Goal: Task Accomplishment & Management: Manage account settings

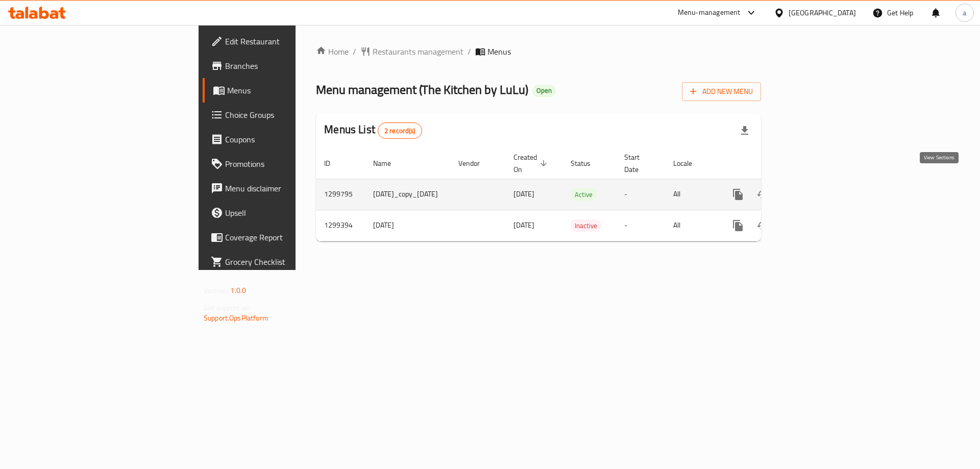
click at [818, 188] on icon "enhanced table" at bounding box center [811, 194] width 12 height 12
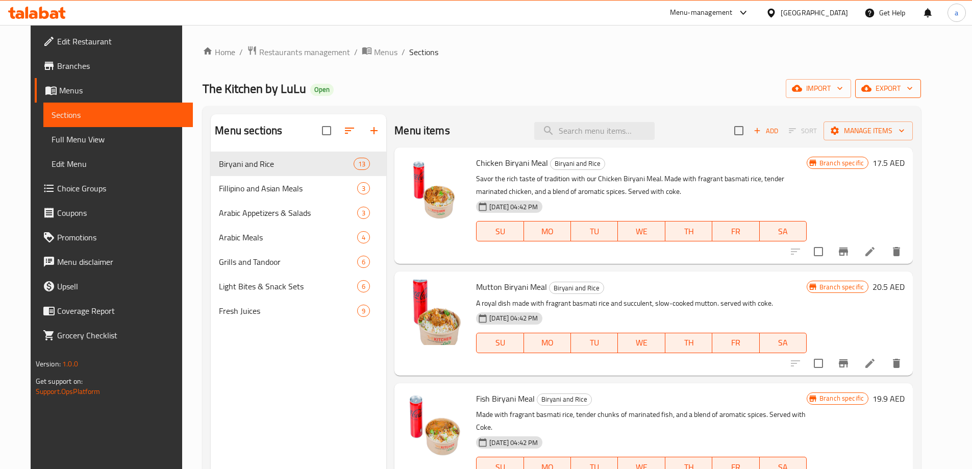
click at [909, 80] on button "export" at bounding box center [888, 88] width 66 height 19
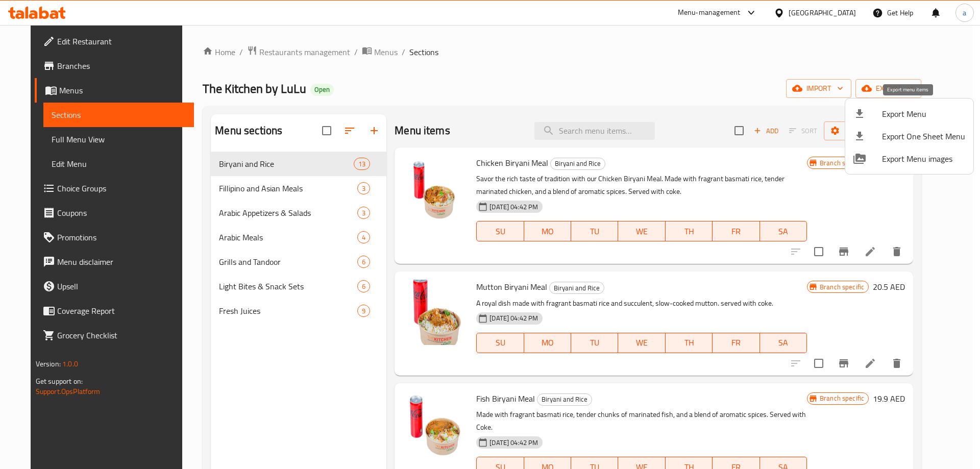
click at [943, 111] on span "Export Menu" at bounding box center [923, 114] width 83 height 12
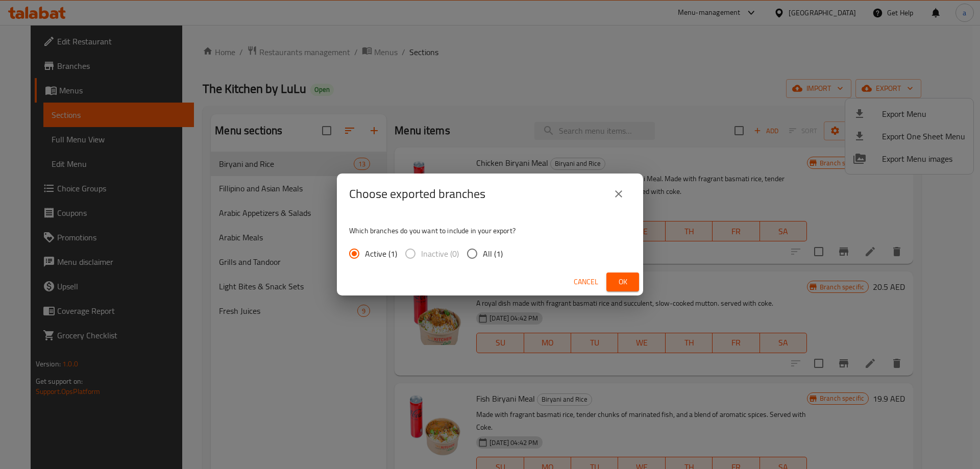
click at [478, 248] on input "All (1)" at bounding box center [471, 253] width 21 height 21
radio input "true"
click at [614, 282] on button "Ok" at bounding box center [622, 282] width 33 height 19
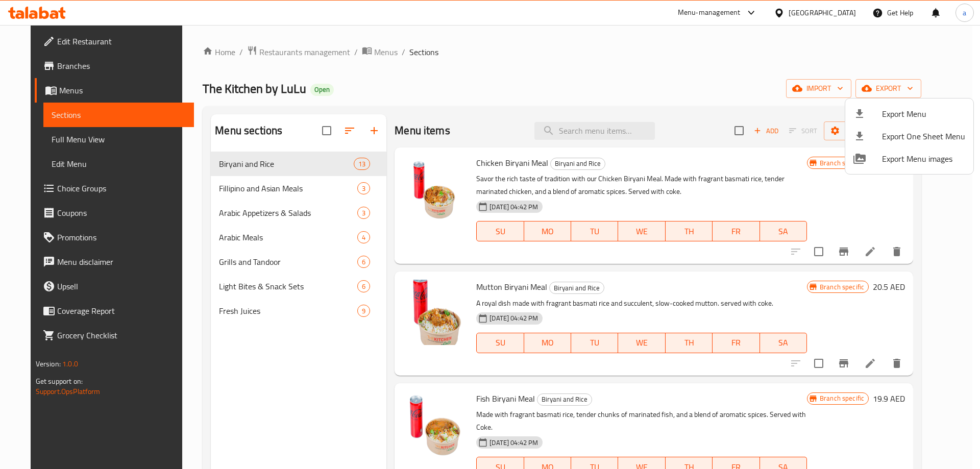
click at [516, 46] on div at bounding box center [490, 234] width 980 height 469
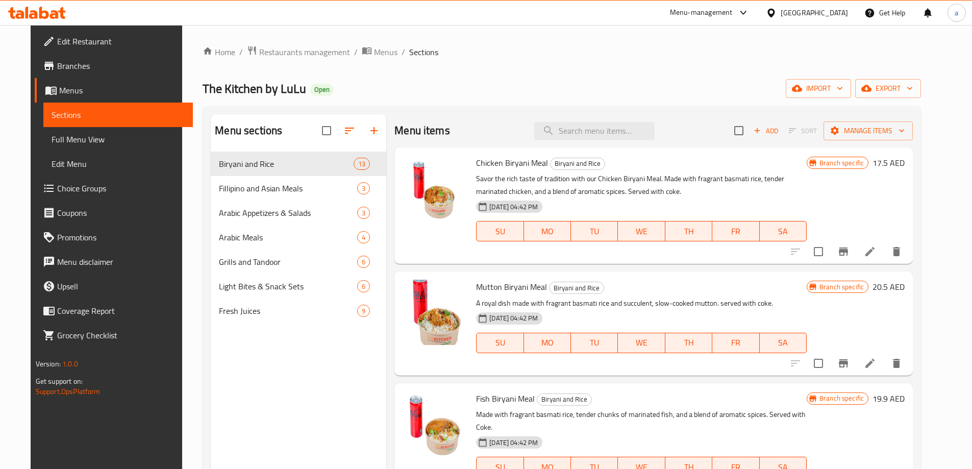
click at [60, 36] on span "Edit Restaurant" at bounding box center [121, 41] width 128 height 12
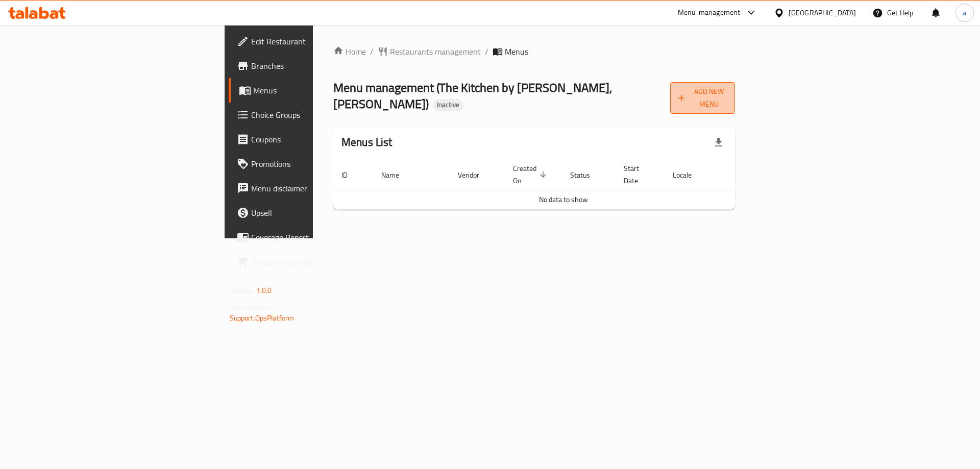
click at [687, 93] on icon "button" at bounding box center [681, 98] width 10 height 10
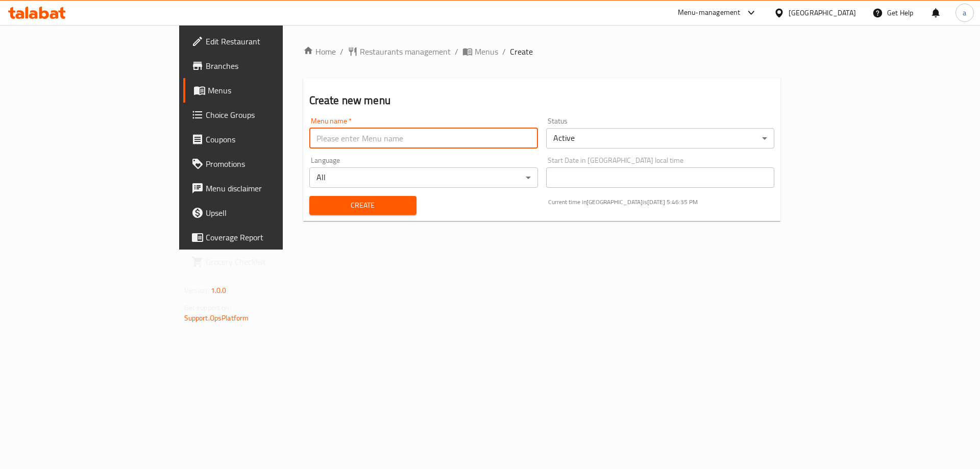
click at [478, 130] on input "text" at bounding box center [423, 138] width 229 height 20
click at [341, 130] on input "text" at bounding box center [423, 138] width 229 height 20
type input "19/8"
click at [309, 196] on button "Create" at bounding box center [362, 205] width 107 height 19
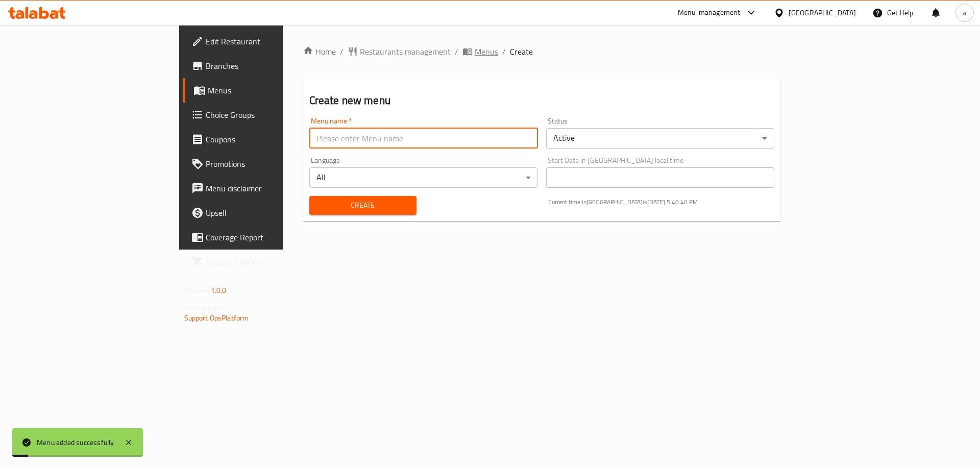
click at [475, 48] on span "Menus" at bounding box center [486, 51] width 23 height 12
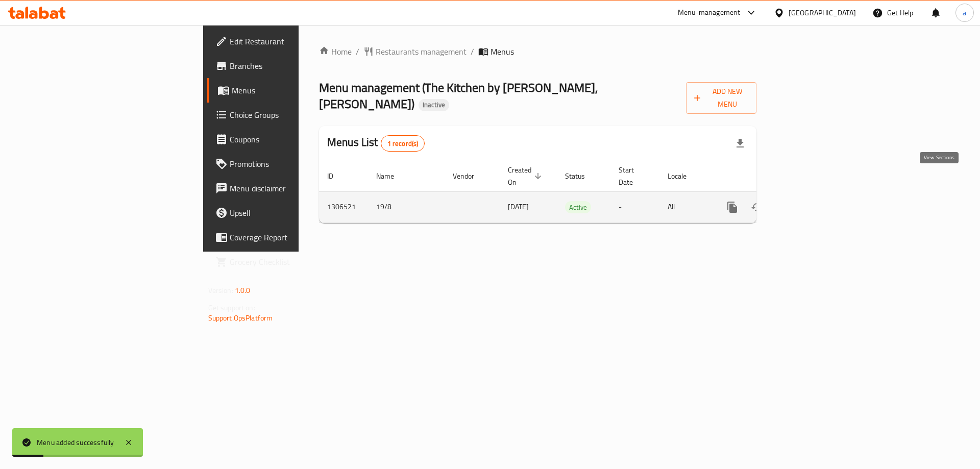
click at [812, 201] on icon "enhanced table" at bounding box center [806, 207] width 12 height 12
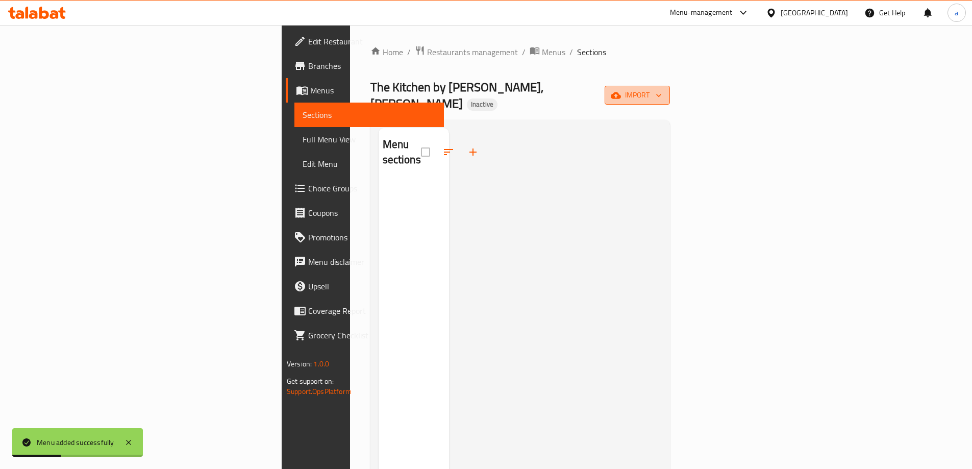
click at [662, 89] on span "import" at bounding box center [637, 95] width 49 height 13
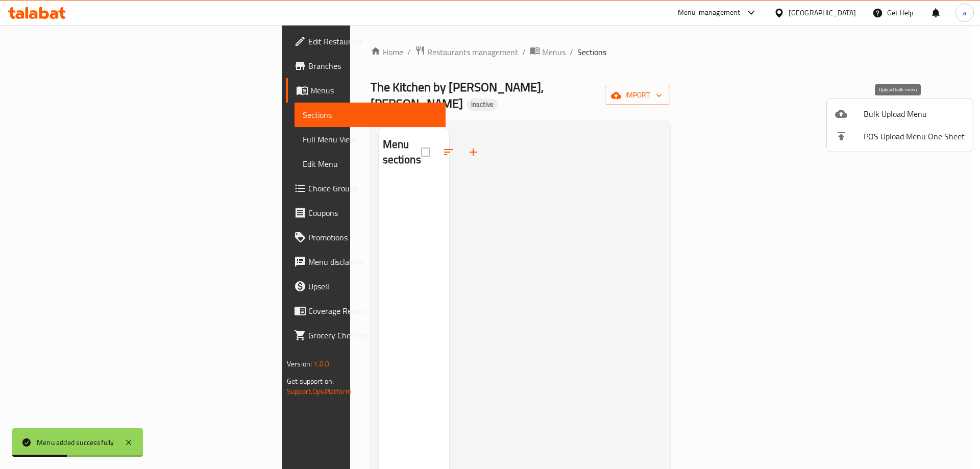
click at [873, 108] on span "Bulk Upload Menu" at bounding box center [914, 114] width 101 height 12
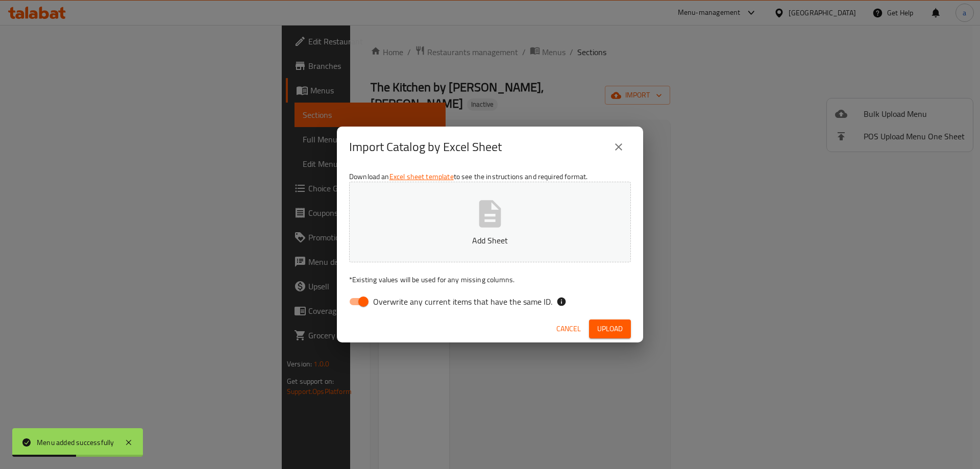
click at [471, 244] on p "Add Sheet" at bounding box center [490, 240] width 250 height 12
click at [361, 296] on input "Overwrite any current items that have the same ID." at bounding box center [363, 301] width 58 height 19
checkbox input "false"
click at [611, 325] on span "Upload" at bounding box center [610, 329] width 26 height 13
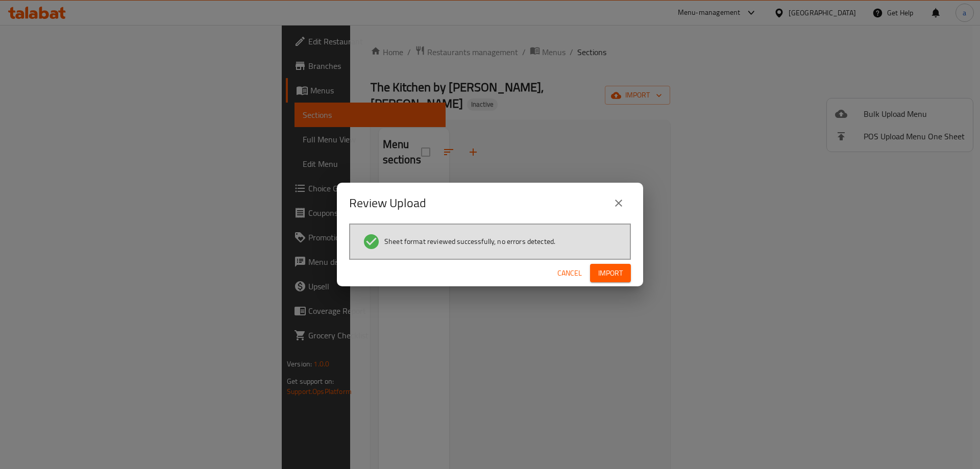
click at [604, 278] on span "Import" at bounding box center [610, 273] width 24 height 13
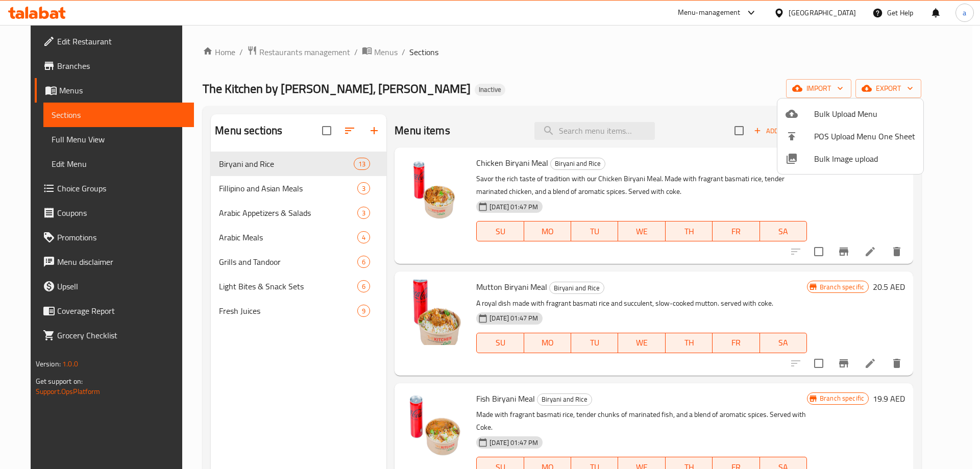
click at [76, 64] on div at bounding box center [490, 234] width 980 height 469
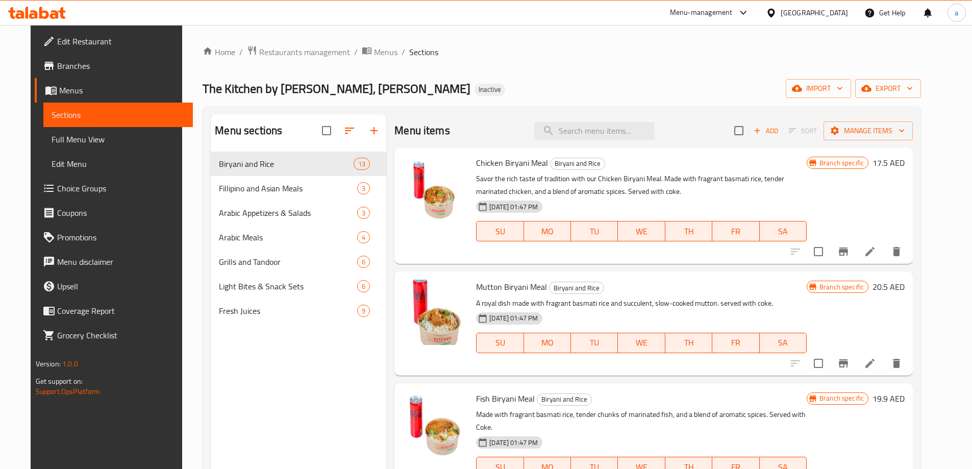
click at [76, 64] on span "Branches" at bounding box center [121, 66] width 128 height 12
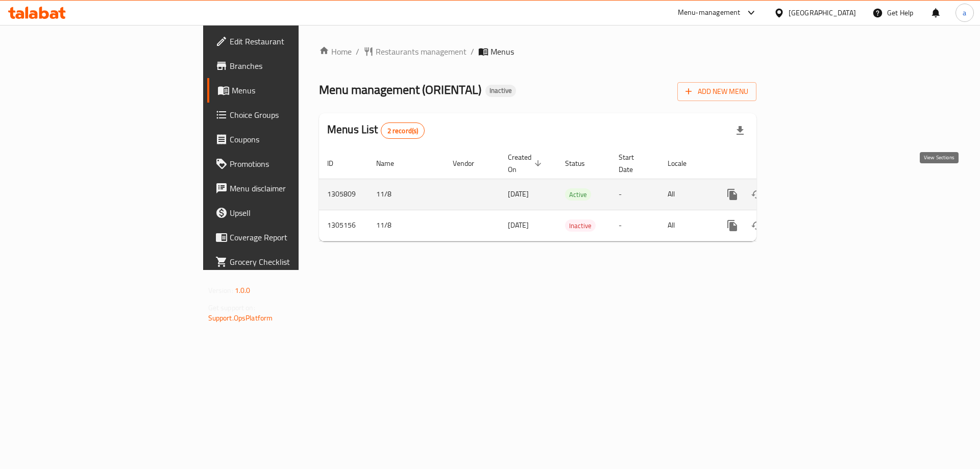
click at [812, 188] on icon "enhanced table" at bounding box center [806, 194] width 12 height 12
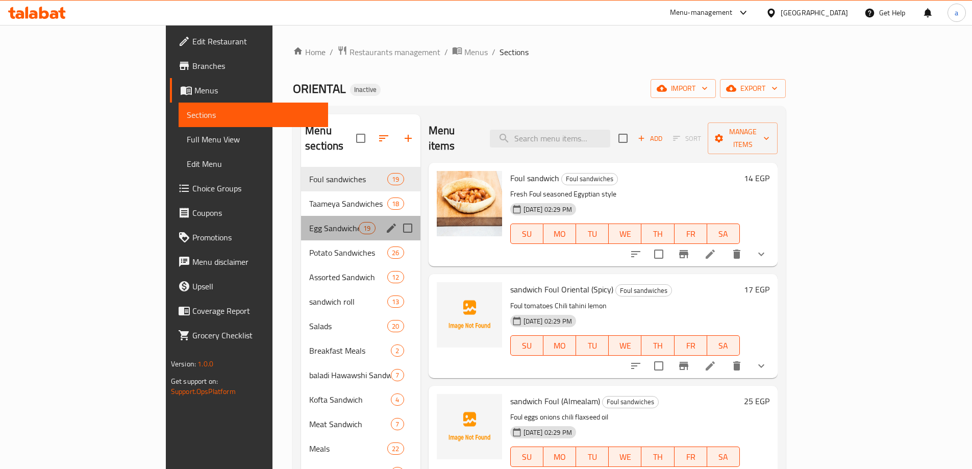
click at [301, 216] on div "Egg Sandwiches 19" at bounding box center [360, 228] width 119 height 24
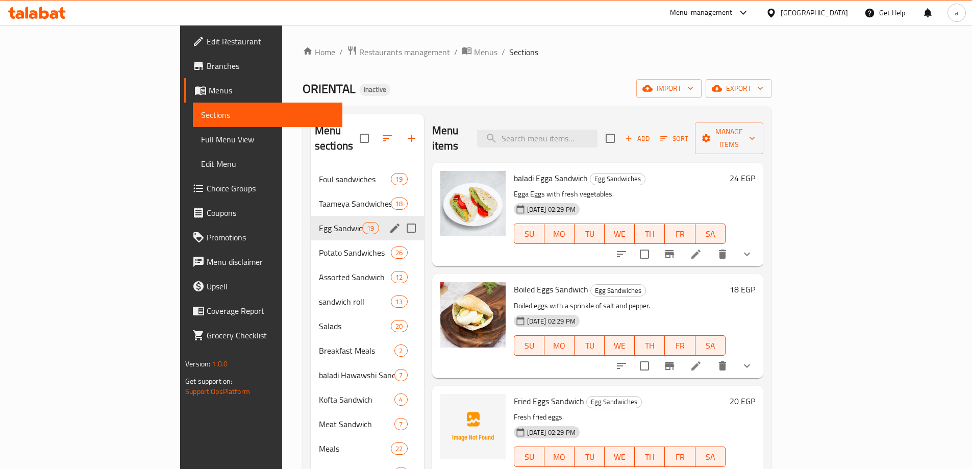
click at [311, 223] on div "Egg Sandwiches 19" at bounding box center [367, 228] width 113 height 24
click at [319, 247] on span "Potato Sandwiches" at bounding box center [340, 253] width 43 height 12
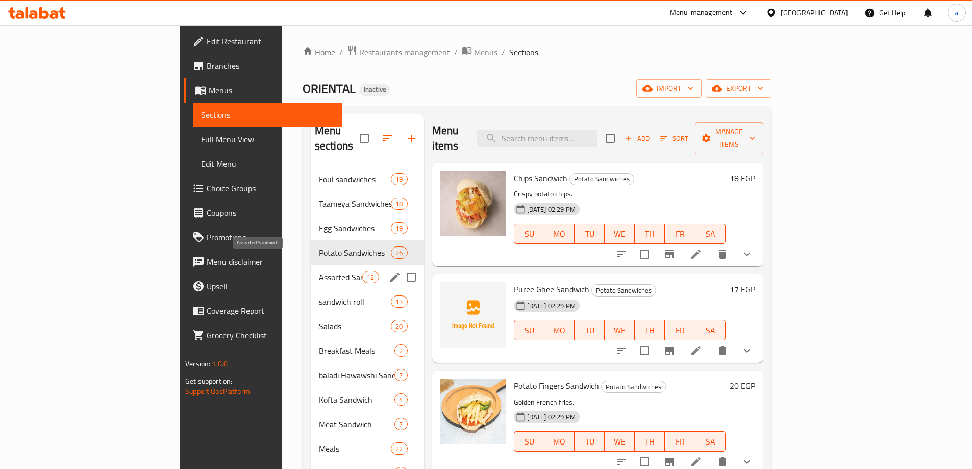
click at [319, 271] on span "Assorted Sandwich" at bounding box center [340, 277] width 43 height 12
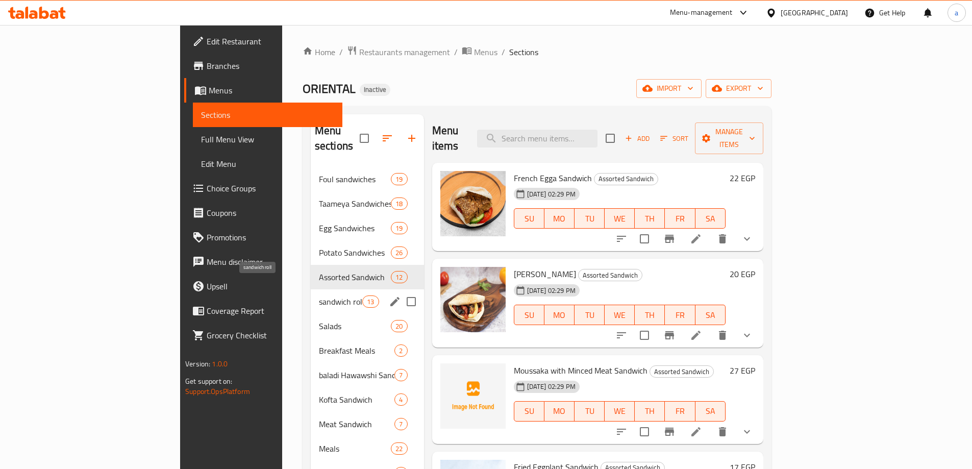
click at [319, 296] on span "sandwich roll" at bounding box center [340, 302] width 43 height 12
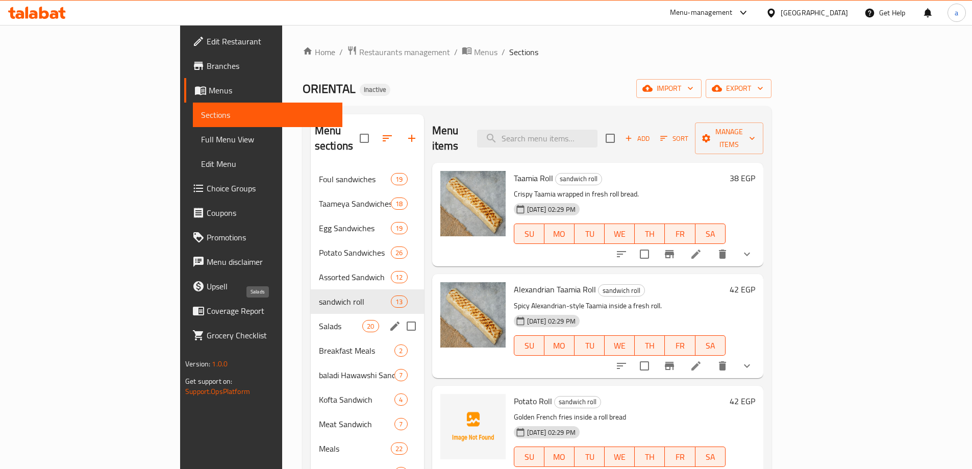
click at [311, 320] on div "Salads 20" at bounding box center [367, 326] width 113 height 24
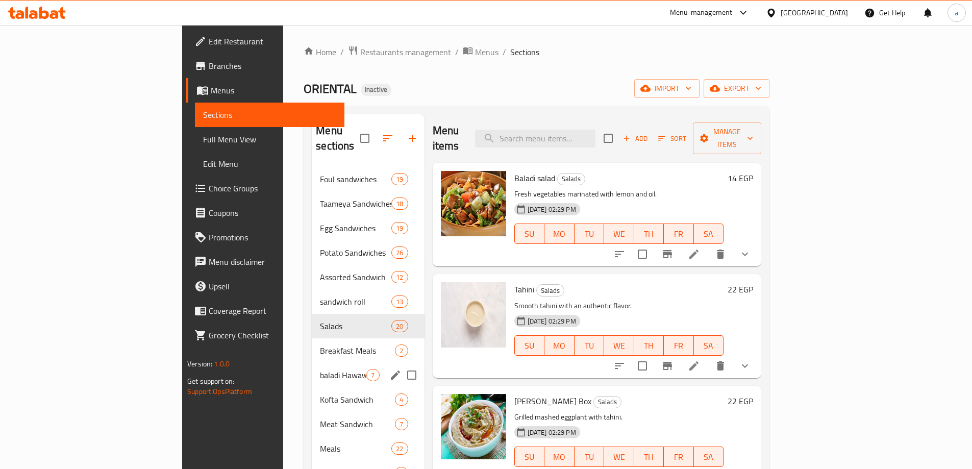
click at [320, 369] on span "baladi Hawawshi Sandwich" at bounding box center [343, 375] width 46 height 12
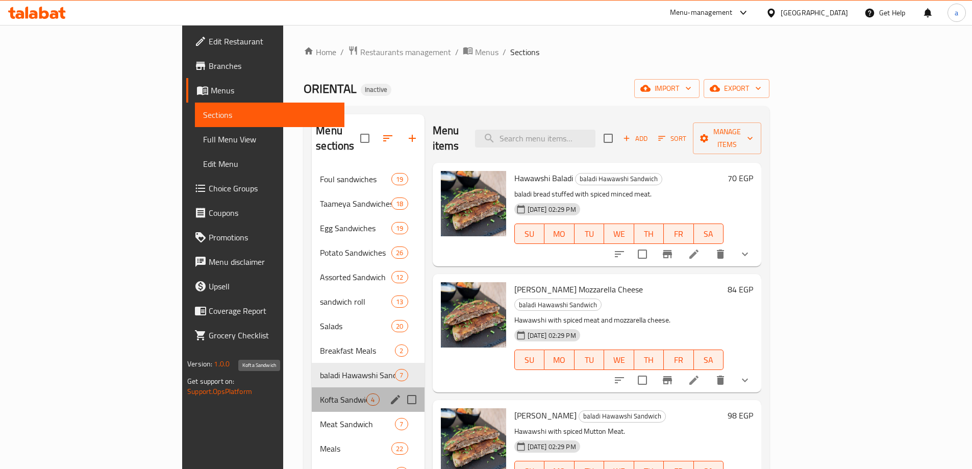
click at [320, 394] on span "Kofta Sandwich" at bounding box center [343, 400] width 46 height 12
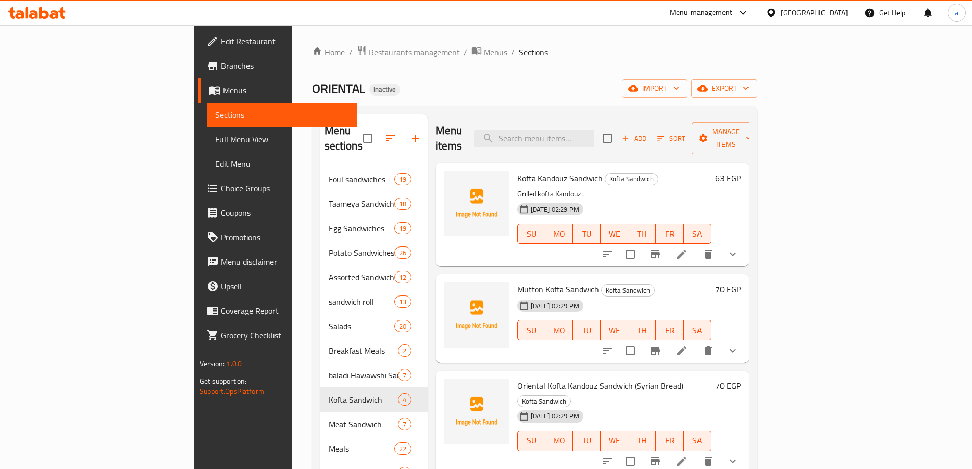
click at [775, 16] on icon at bounding box center [771, 12] width 7 height 9
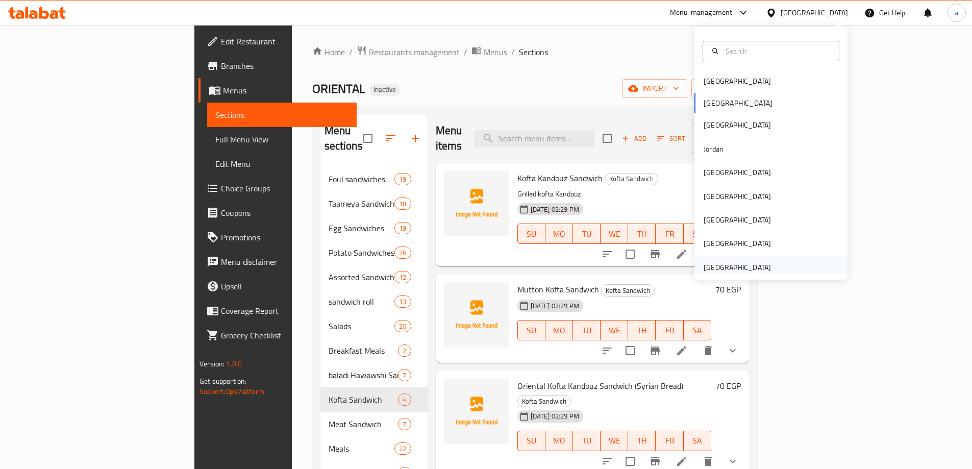
click at [718, 262] on div "[GEOGRAPHIC_DATA]" at bounding box center [737, 267] width 67 height 11
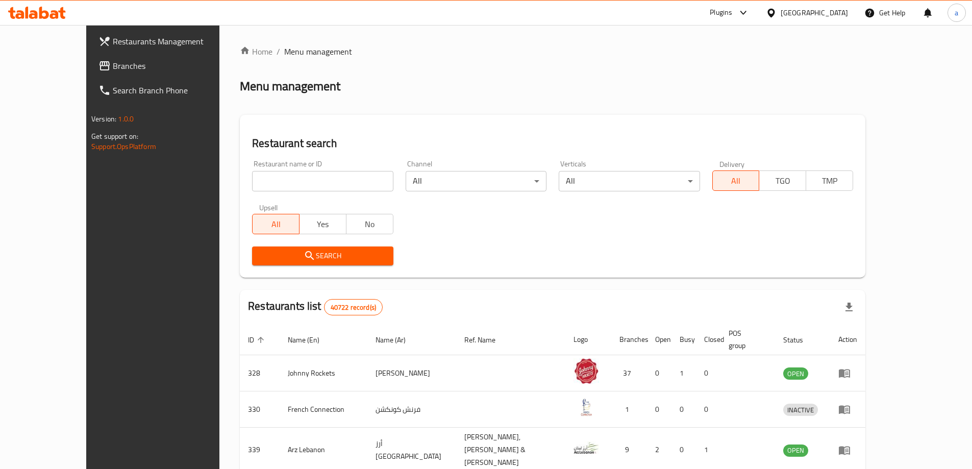
click at [113, 71] on span "Branches" at bounding box center [177, 66] width 128 height 12
